Goal: Navigation & Orientation: Find specific page/section

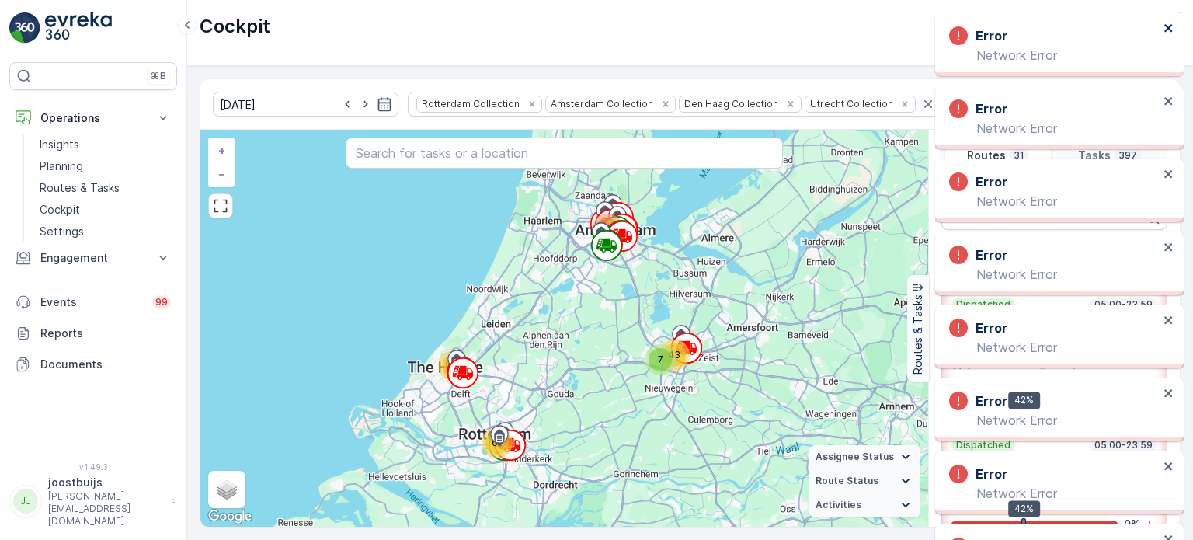
click at [1170, 30] on icon "close" at bounding box center [1168, 28] width 8 height 8
click at [1170, 85] on div "Error Network Error" at bounding box center [1059, 117] width 248 height 64
click at [1170, 36] on button "close" at bounding box center [1168, 29] width 11 height 15
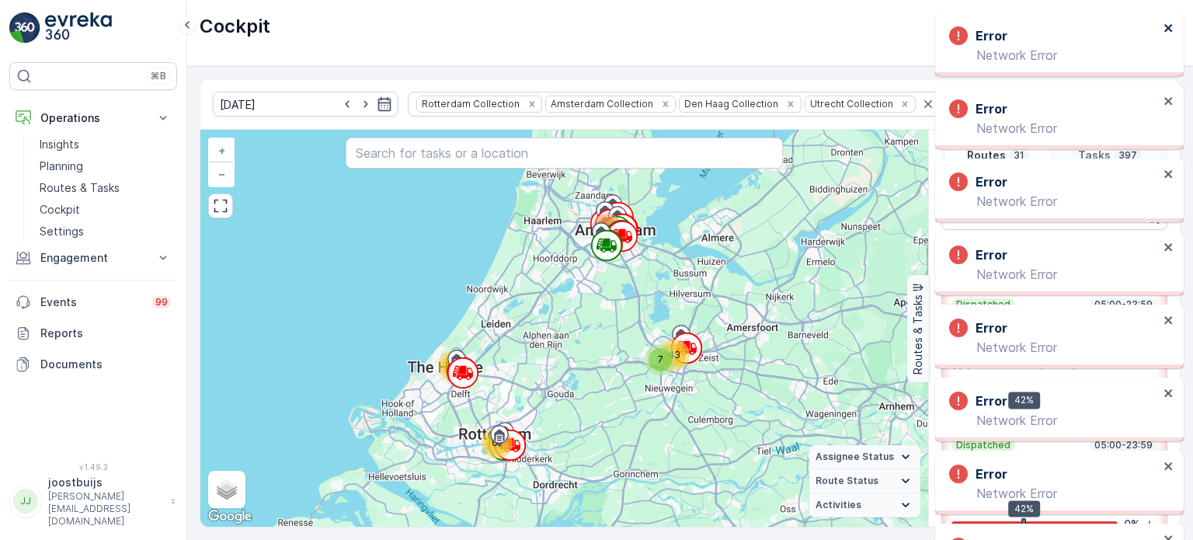
click at [1170, 36] on button "close" at bounding box center [1168, 29] width 11 height 15
click at [1169, 42] on div "Error Network Error" at bounding box center [1059, 44] width 248 height 64
click at [1167, 27] on icon "close" at bounding box center [1168, 28] width 8 height 8
click at [1166, 28] on icon "close" at bounding box center [1168, 28] width 11 height 12
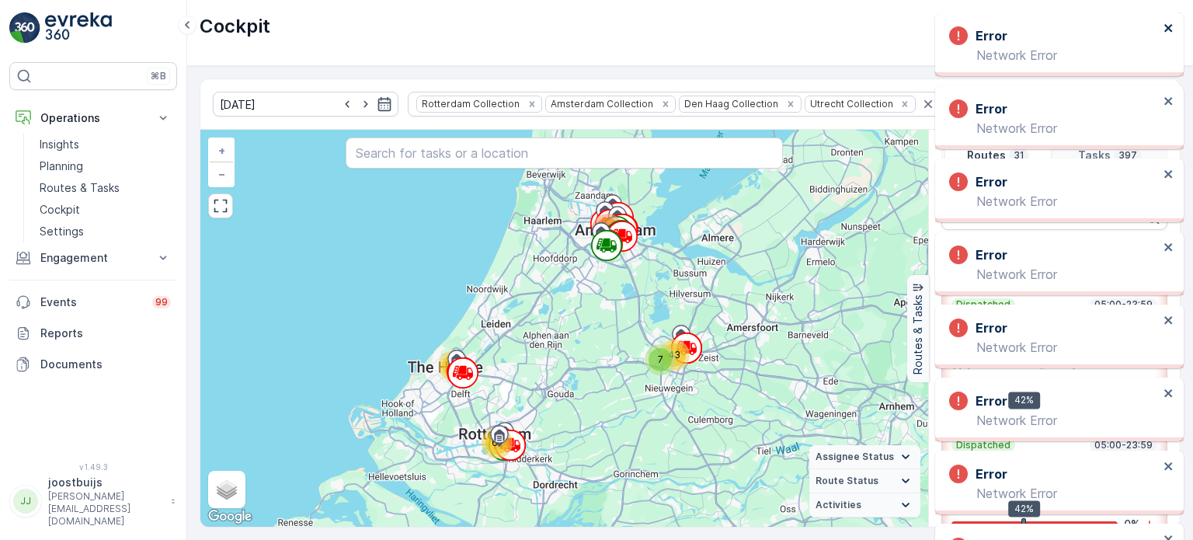
click at [1166, 30] on icon "close" at bounding box center [1168, 28] width 8 height 8
click at [1166, 30] on icon "close" at bounding box center [1168, 28] width 11 height 12
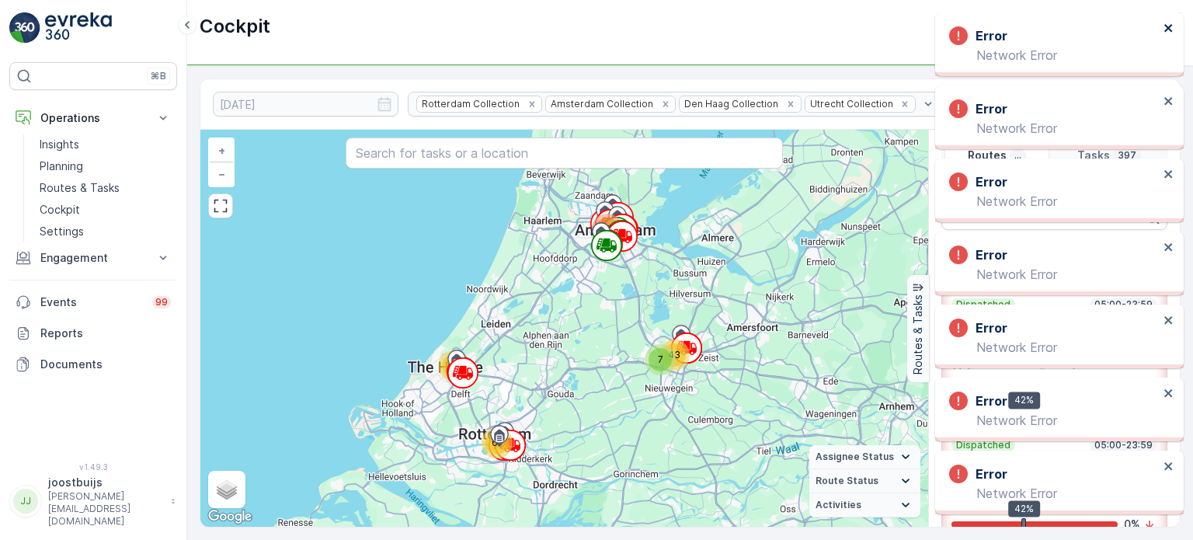
click at [1166, 31] on icon "close" at bounding box center [1168, 28] width 11 height 12
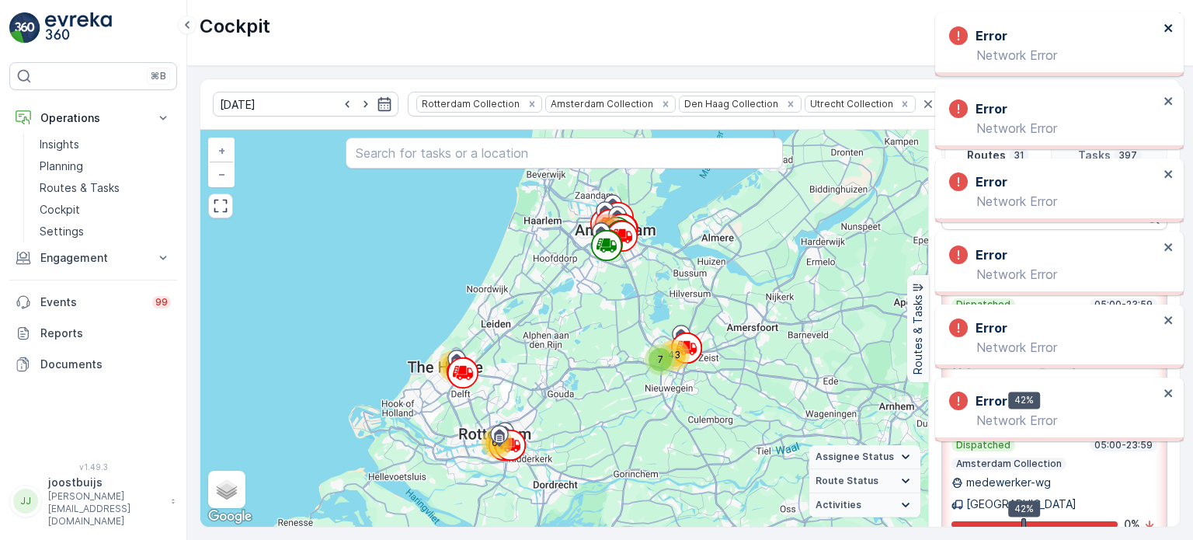
click at [1166, 33] on icon "close" at bounding box center [1168, 28] width 11 height 12
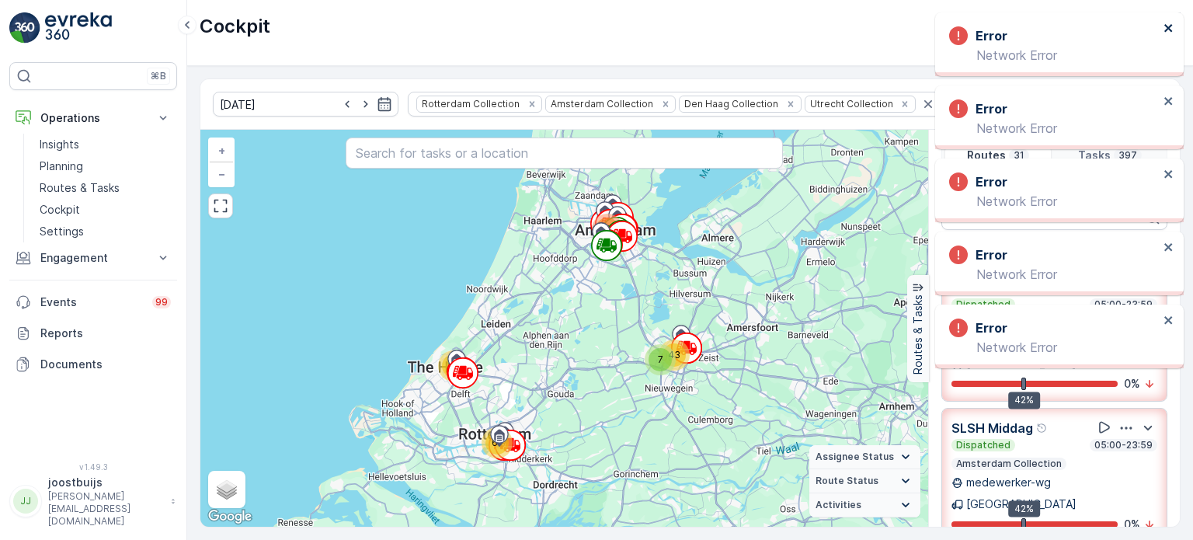
click at [1166, 33] on icon "close" at bounding box center [1168, 28] width 11 height 12
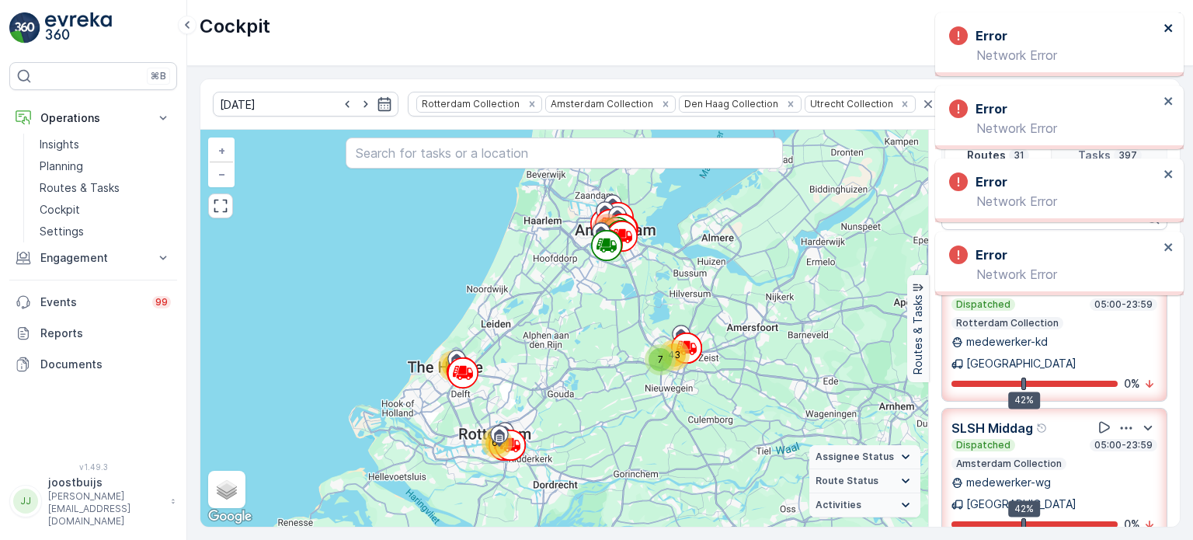
click at [1165, 36] on button "close" at bounding box center [1168, 29] width 11 height 15
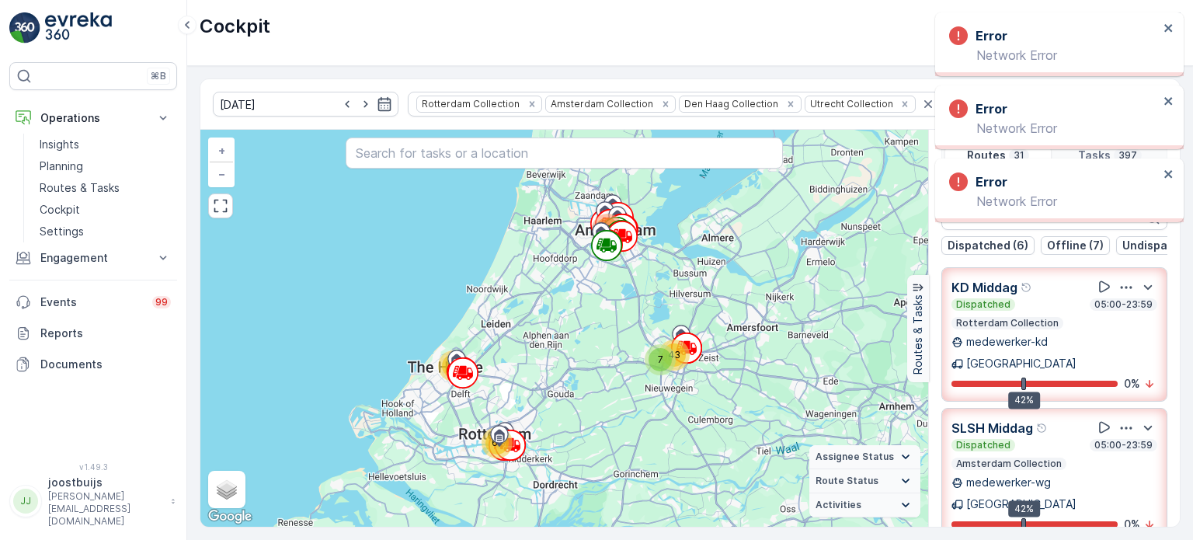
click at [1174, 30] on div "Error Network Error" at bounding box center [1059, 44] width 248 height 64
click at [1165, 26] on icon "close" at bounding box center [1168, 28] width 8 height 8
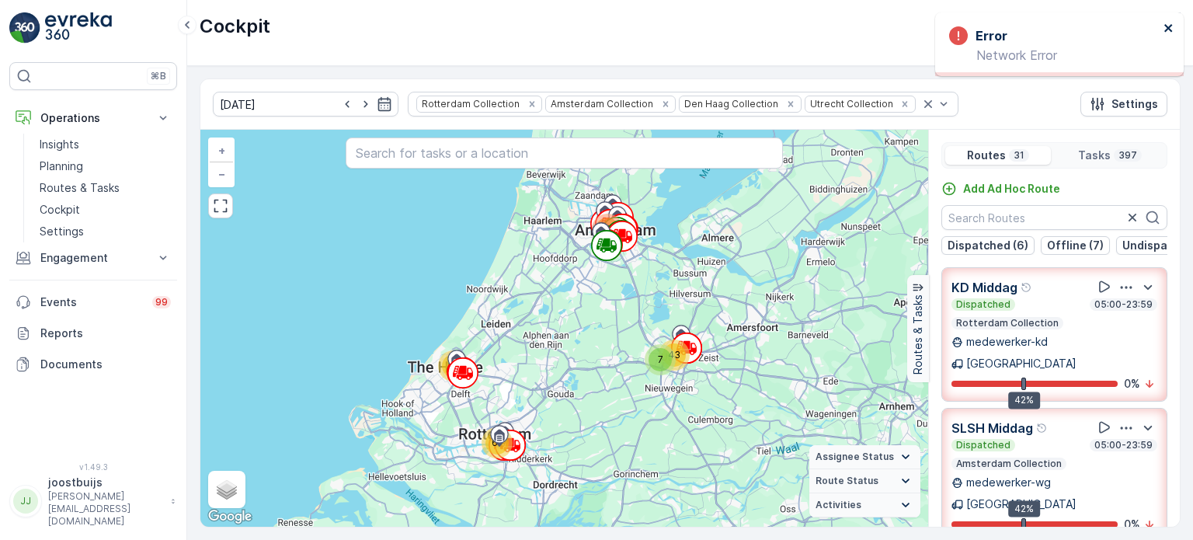
click at [1165, 26] on icon "close" at bounding box center [1168, 28] width 8 height 8
